Goal: Browse casually

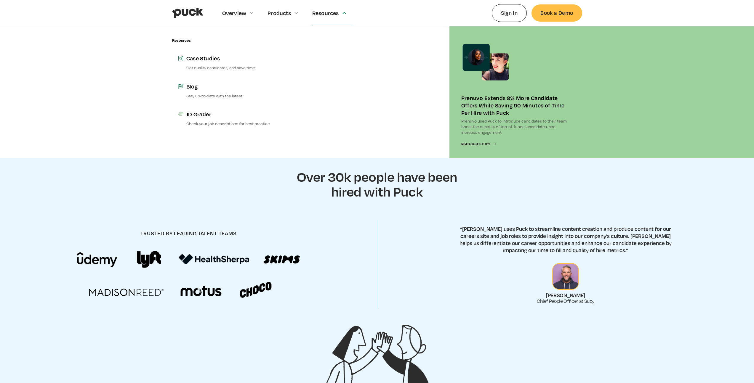
scroll to position [235, 0]
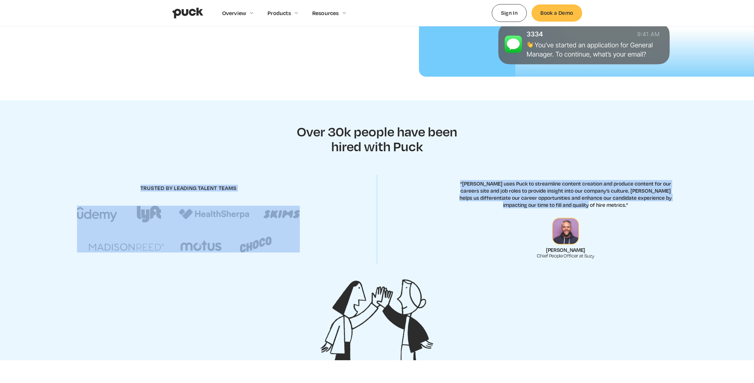
drag, startPoint x: 587, startPoint y: 208, endPoint x: 336, endPoint y: 179, distance: 252.9
click at [336, 179] on div "trusted by leading talent teams “[PERSON_NAME] uses Puck to streamline content …" at bounding box center [377, 220] width 754 height 104
click at [400, 212] on div "“[PERSON_NAME] uses Puck to streamline content creation and produce content for…" at bounding box center [565, 219] width 377 height 79
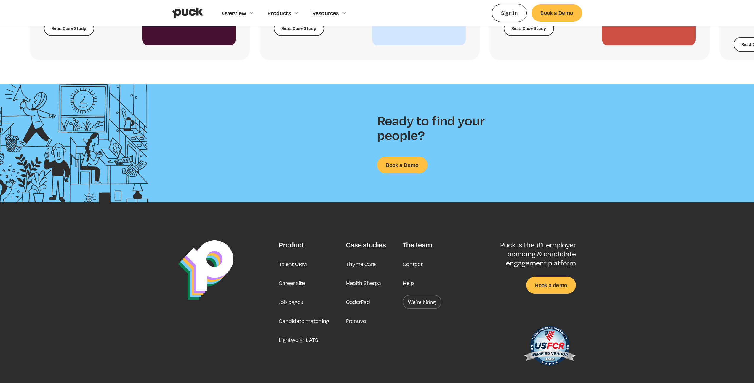
scroll to position [1526, 0]
